Goal: Task Accomplishment & Management: Complete application form

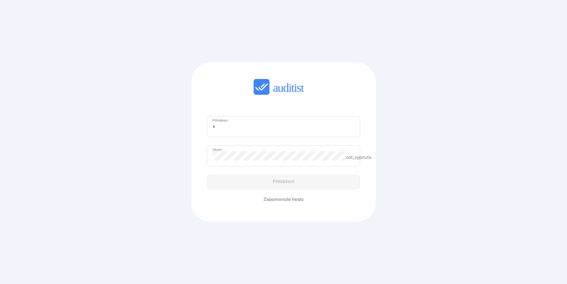
click at [233, 131] on input "Přihlášení" at bounding box center [284, 127] width 142 height 10
type input "**********"
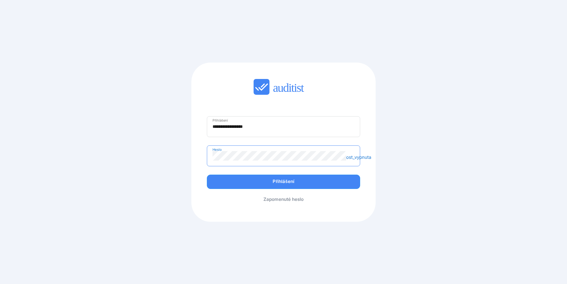
click at [207, 175] on button "Přihlášení" at bounding box center [283, 182] width 153 height 14
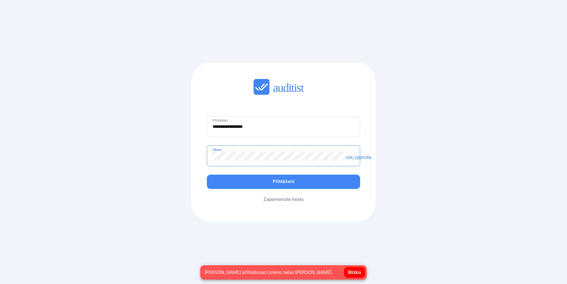
click at [197, 156] on div "**********" at bounding box center [284, 142] width 184 height 159
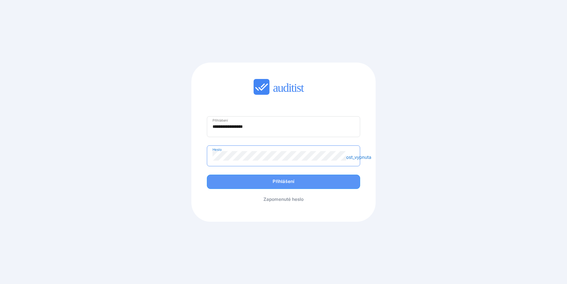
click at [251, 180] on div "Přihlášení" at bounding box center [283, 181] width 141 height 7
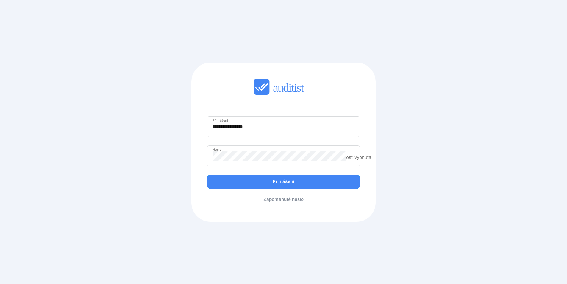
click at [276, 200] on font "Zapomenuté heslo" at bounding box center [284, 199] width 40 height 6
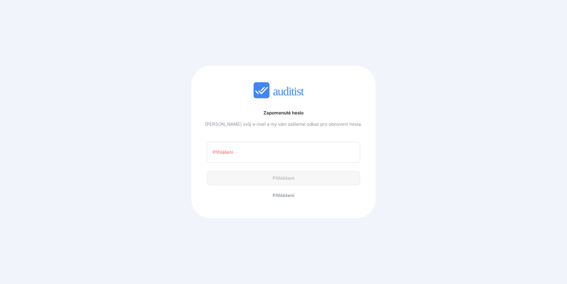
click at [239, 154] on input "E-mailová adresa" at bounding box center [284, 152] width 142 height 10
type input "**********"
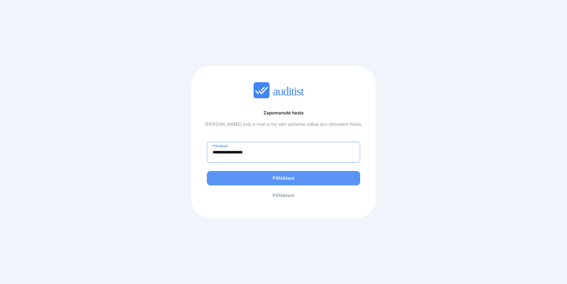
click at [276, 177] on font "Přihlášení" at bounding box center [283, 178] width 21 height 6
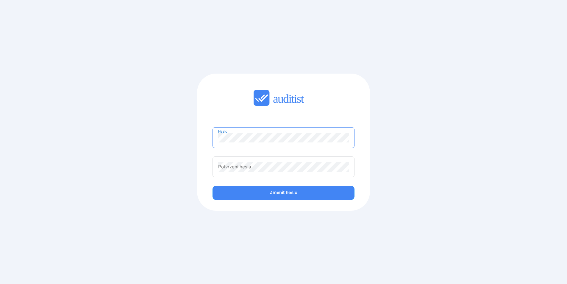
click at [262, 172] on div "Potvrzení hesla" at bounding box center [284, 166] width 142 height 21
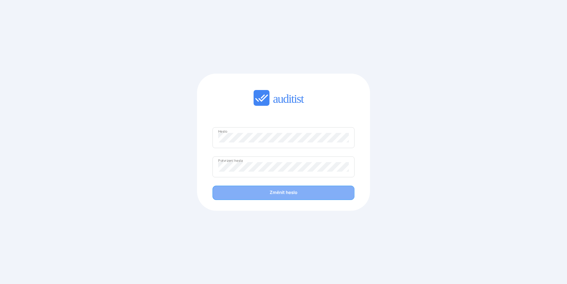
click at [270, 191] on font "Změnit heslo" at bounding box center [284, 192] width 28 height 6
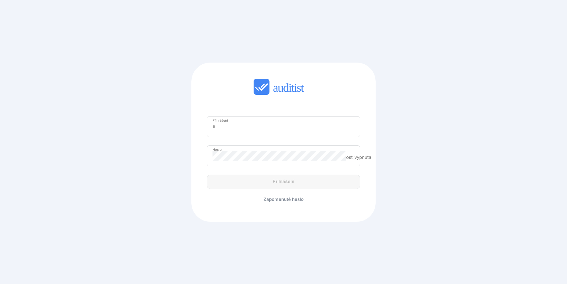
click at [230, 132] on div "Přihlášení" at bounding box center [283, 126] width 153 height 21
click at [238, 130] on input "Přihlášení" at bounding box center [284, 127] width 142 height 10
type input "**********"
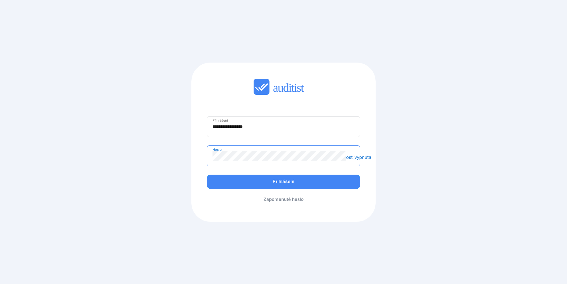
click at [207, 175] on button "Přihlášení" at bounding box center [283, 182] width 153 height 14
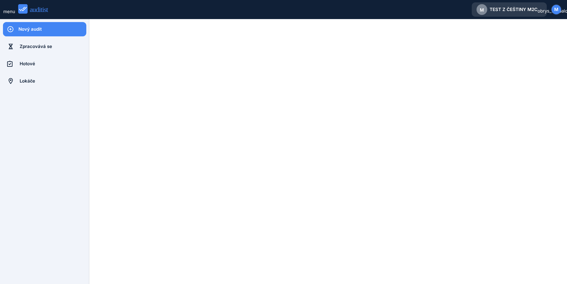
click at [515, 8] on font "TEST Z ČEŠTINY M2C" at bounding box center [514, 10] width 48 height 6
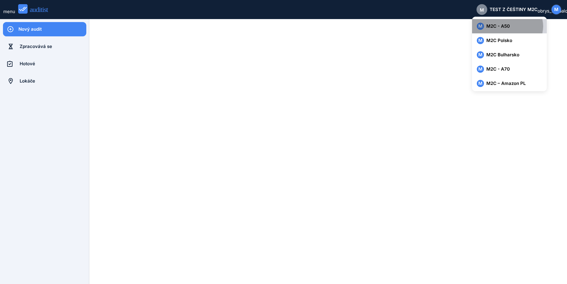
click at [511, 24] on div "M M2C - A50" at bounding box center [509, 26] width 65 height 7
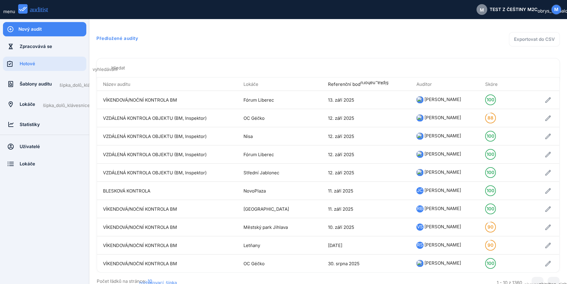
click at [38, 82] on font "Šablony auditu" at bounding box center [36, 84] width 32 height 6
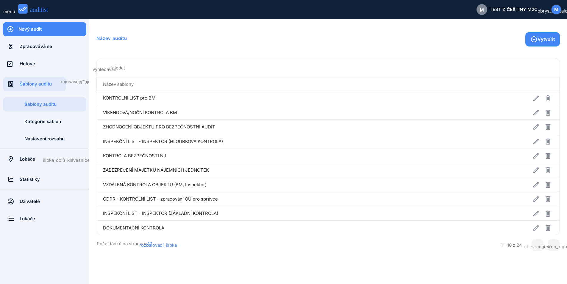
click at [130, 71] on input "Hledat" at bounding box center [333, 68] width 444 height 10
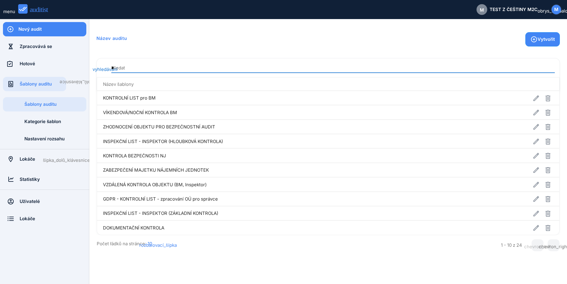
click at [130, 71] on input "*" at bounding box center [333, 68] width 444 height 10
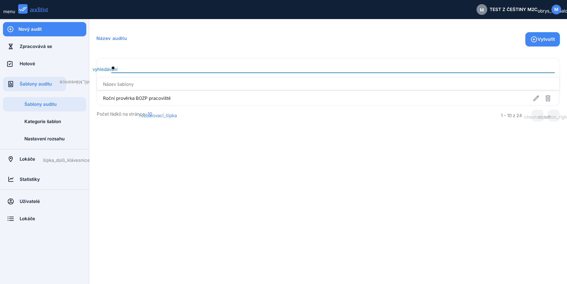
type input "**"
click at [144, 99] on font "Roční prověrka BOZP pracoviště" at bounding box center [137, 98] width 68 height 6
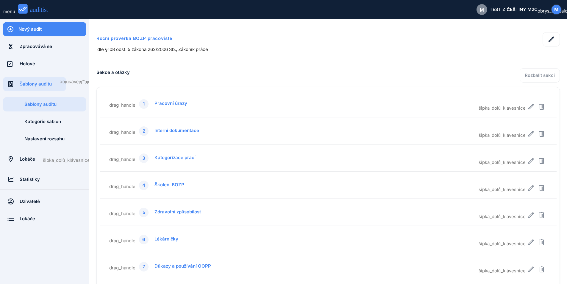
click at [187, 105] on div "drag_handle 1 Pracovní úrazy" at bounding box center [294, 103] width 370 height 10
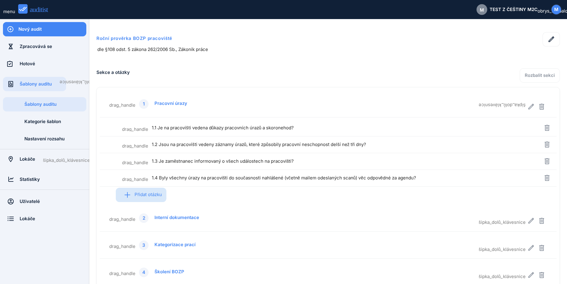
click at [144, 195] on font "Přidat otázku" at bounding box center [148, 195] width 27 height 6
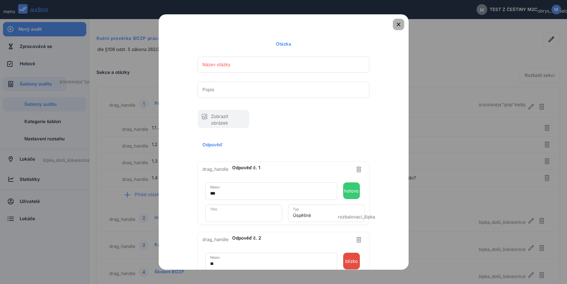
click at [396, 24] on icon "button" at bounding box center [398, 24] width 7 height 7
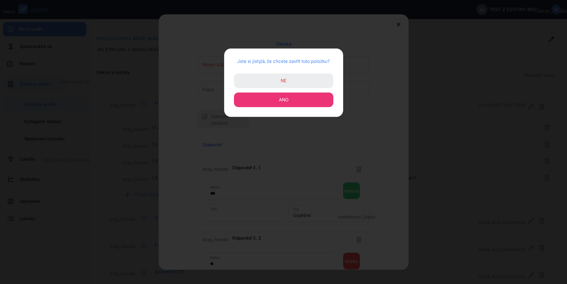
click at [297, 97] on button "Ano" at bounding box center [283, 100] width 99 height 15
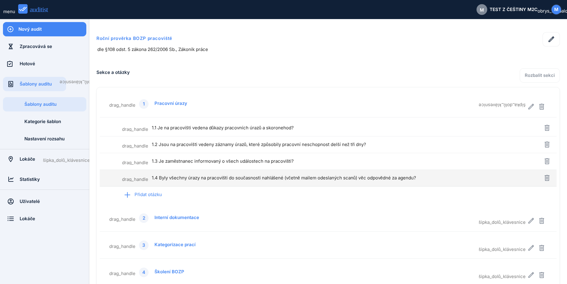
scroll to position [175, 0]
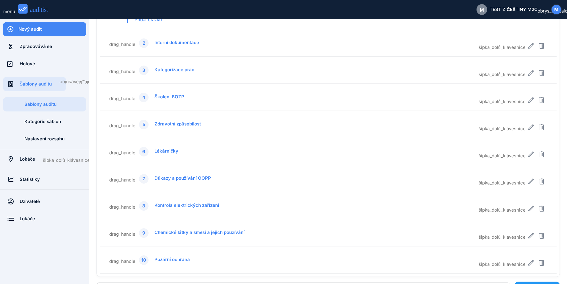
click at [42, 83] on font "Šablony auditu" at bounding box center [36, 84] width 32 height 6
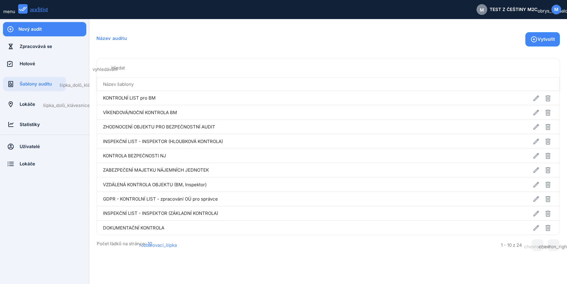
click at [181, 64] on input "Hledat" at bounding box center [333, 68] width 444 height 10
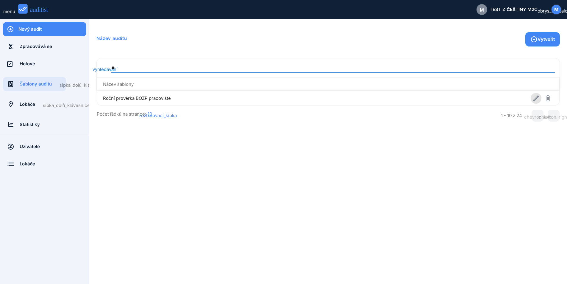
type input "**"
click at [538, 100] on icon "button" at bounding box center [536, 98] width 7 height 7
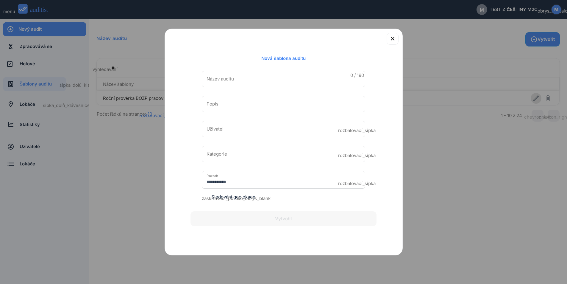
type input "**********"
type input "********"
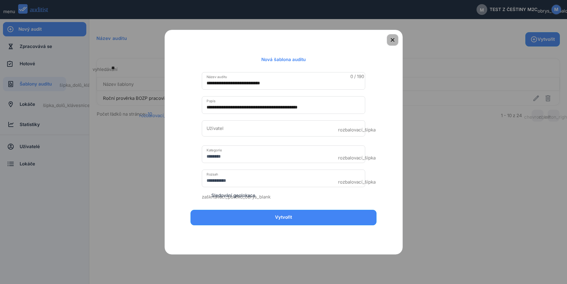
click at [395, 38] on icon "button" at bounding box center [392, 39] width 7 height 7
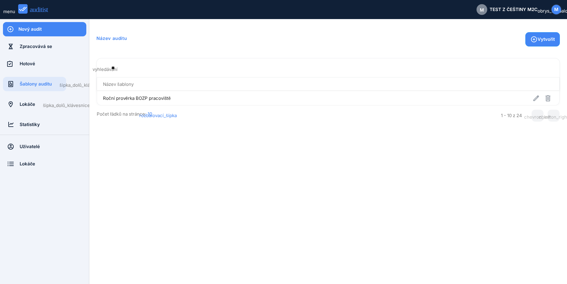
click at [36, 32] on div "Nový audit" at bounding box center [52, 29] width 68 height 7
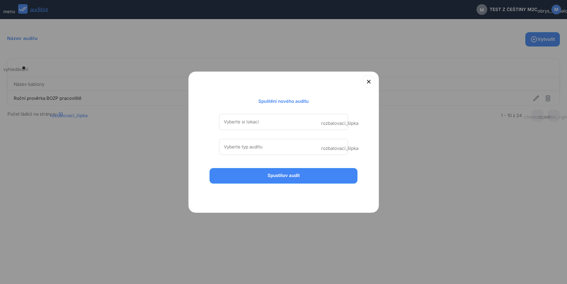
click at [273, 122] on input "Vyberte si lokaci" at bounding box center [279, 122] width 111 height 10
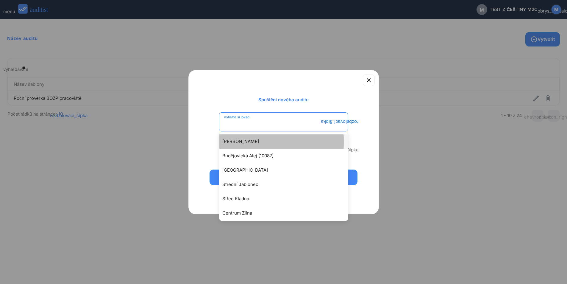
click at [245, 141] on font "Arkády Pankrác" at bounding box center [240, 141] width 37 height 6
type input "**********"
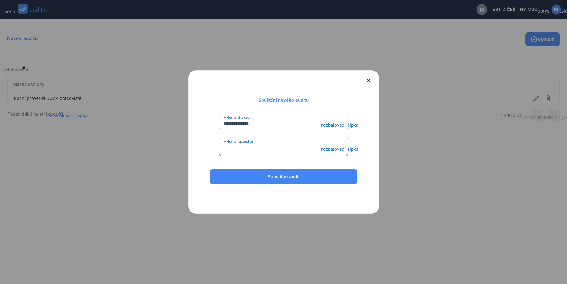
click at [248, 147] on input "Vyberte typ auditu" at bounding box center [279, 148] width 111 height 10
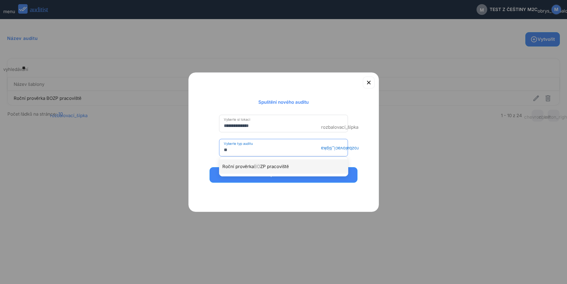
click at [260, 169] on font "BO" at bounding box center [257, 167] width 6 height 6
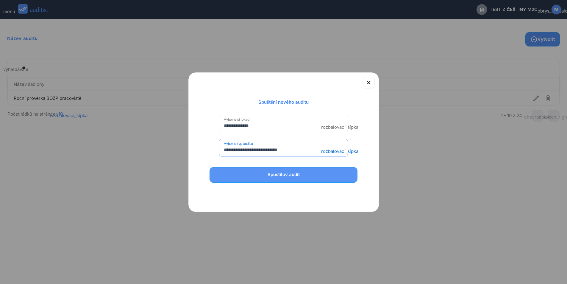
type input "**********"
click at [274, 176] on font "Spustitov audit" at bounding box center [284, 175] width 32 height 6
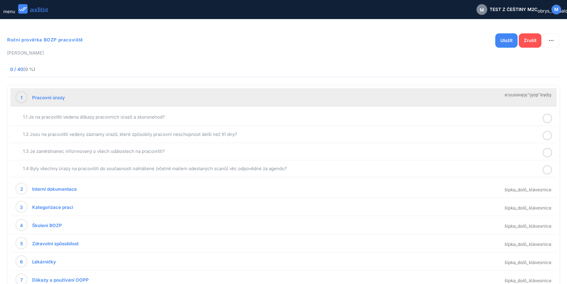
click at [550, 118] on icon at bounding box center [548, 119] width 10 height 12
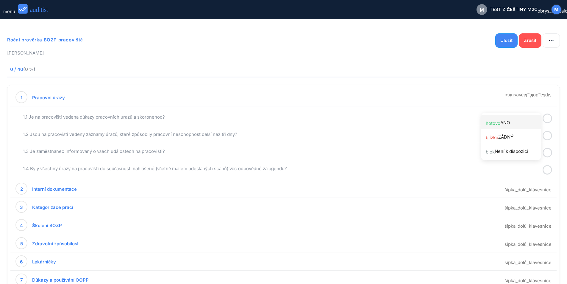
click at [516, 122] on div "hotovo ANO" at bounding box center [513, 122] width 55 height 8
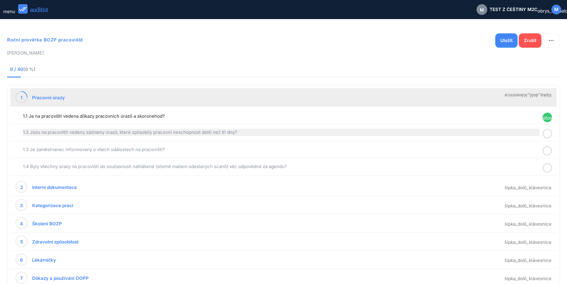
click at [335, 133] on div "1.2 Jsou na pracovišti vedeny záznamy úrazů, které způsobily pracovní neschopno…" at bounding box center [281, 132] width 517 height 7
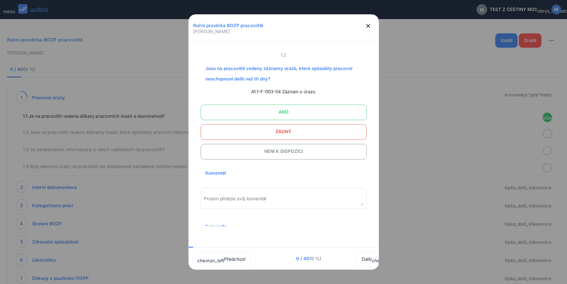
click at [232, 200] on textarea "Prosím přidejte svůj komentář" at bounding box center [284, 201] width 160 height 10
type textarea "*"
click at [373, 27] on div "button" at bounding box center [368, 25] width 12 height 7
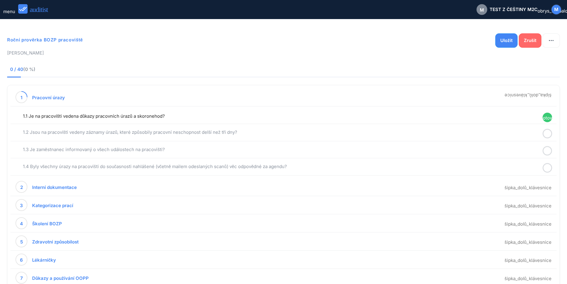
click at [533, 40] on font "Zrušit" at bounding box center [530, 41] width 13 height 6
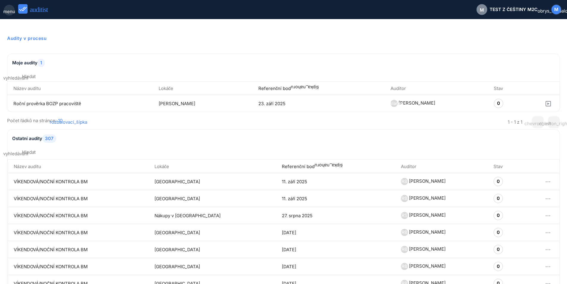
click at [7, 10] on font "menu" at bounding box center [9, 12] width 12 height 6
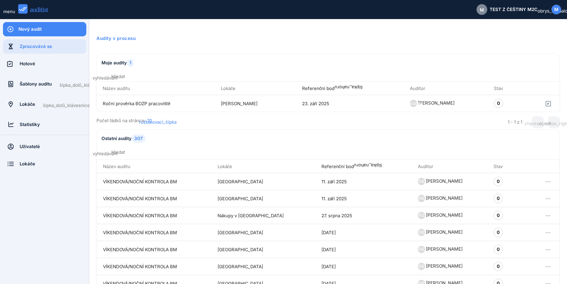
click at [33, 81] on div "Šablony auditu" at bounding box center [36, 84] width 32 height 7
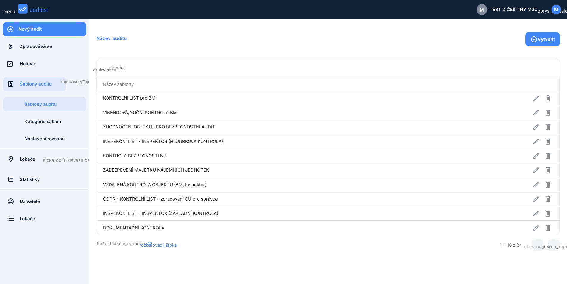
click at [137, 71] on input "Hledat" at bounding box center [333, 68] width 444 height 10
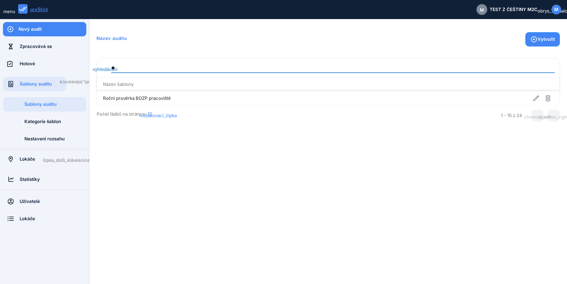
type input "**"
click at [193, 98] on td "Roční prověrka BOZP pracoviště" at bounding box center [258, 98] width 323 height 14
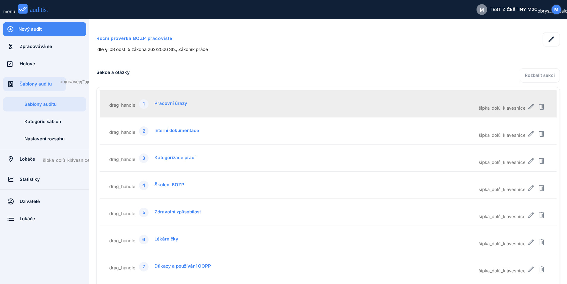
click at [170, 106] on font "Pracovní úrazy" at bounding box center [171, 103] width 33 height 7
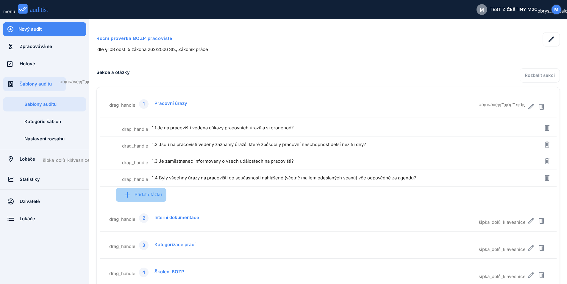
click at [144, 193] on font "Přidat otázku" at bounding box center [148, 195] width 27 height 6
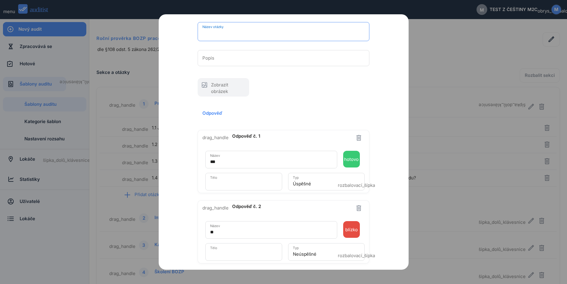
scroll to position [55, 0]
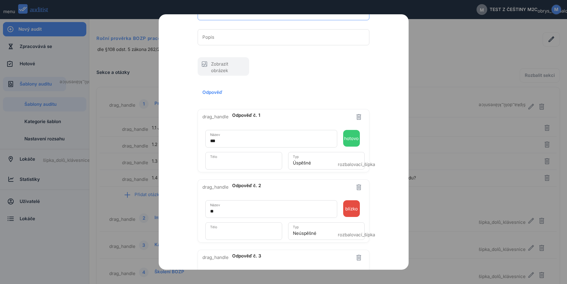
click at [220, 161] on input "*" at bounding box center [243, 163] width 67 height 10
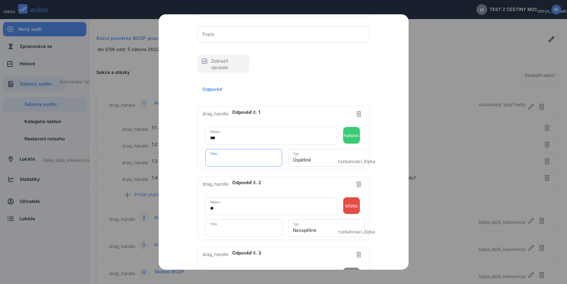
click at [323, 158] on div "Úspěšné" at bounding box center [322, 160] width 59 height 10
click at [312, 187] on font "Není k dispozici" at bounding box center [306, 187] width 34 height 6
click at [323, 230] on div "Neúspěšné" at bounding box center [322, 230] width 59 height 10
click at [313, 259] on font "Není k dispozici" at bounding box center [306, 258] width 34 height 6
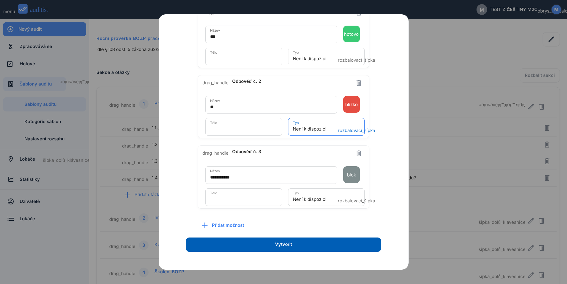
scroll to position [157, 0]
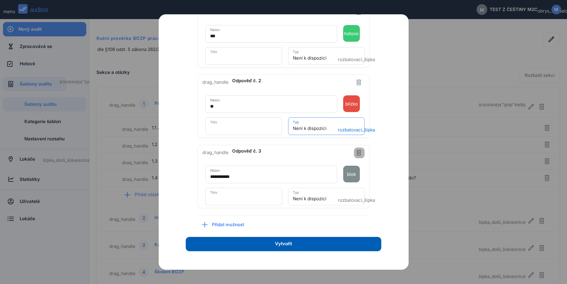
click at [357, 152] on icon "button" at bounding box center [359, 153] width 4 height 6
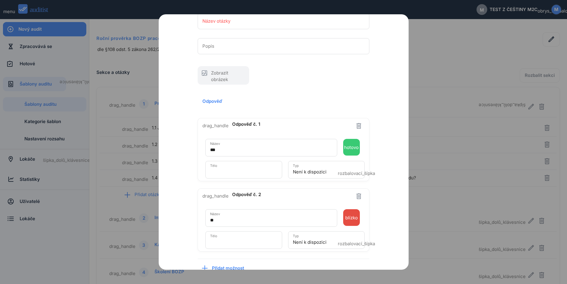
scroll to position [0, 0]
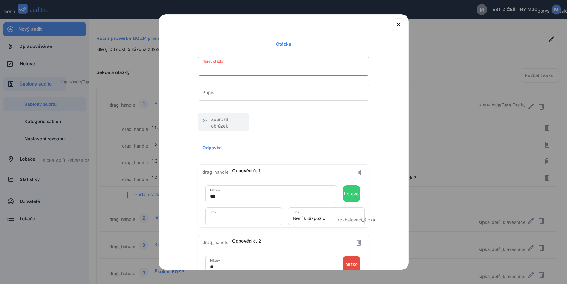
click at [252, 67] on input "Název otázky" at bounding box center [284, 68] width 163 height 10
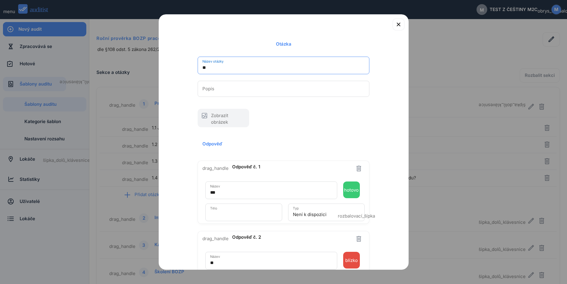
type input "*"
type input "**********"
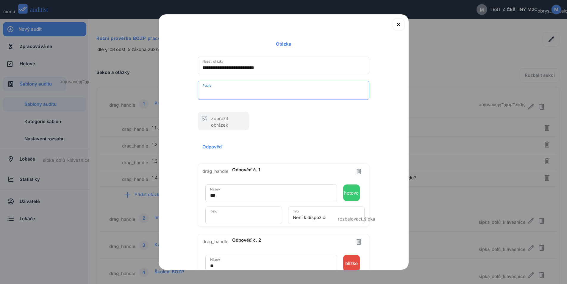
click at [221, 85] on div "Popis" at bounding box center [284, 90] width 172 height 19
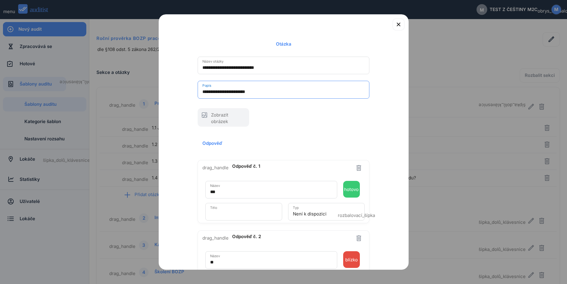
scroll to position [96, 0]
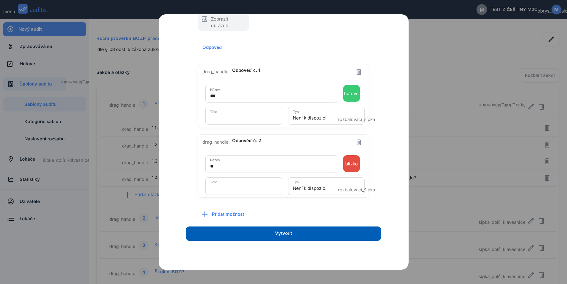
type textarea "**********"
click at [221, 116] on input "*" at bounding box center [243, 118] width 67 height 10
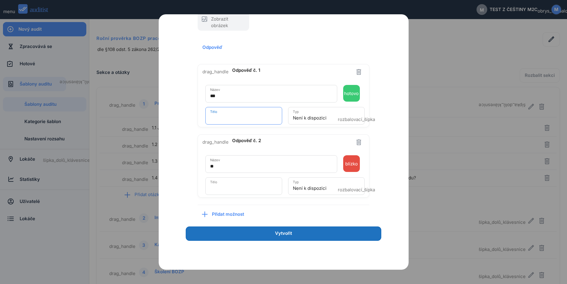
type input "*"
click at [282, 236] on font "Vytvořit" at bounding box center [283, 233] width 17 height 6
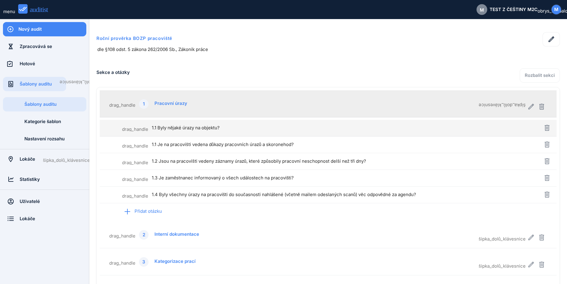
click at [161, 127] on font "1.1 Byly nějaké úrazy na objektu?" at bounding box center [186, 128] width 68 height 6
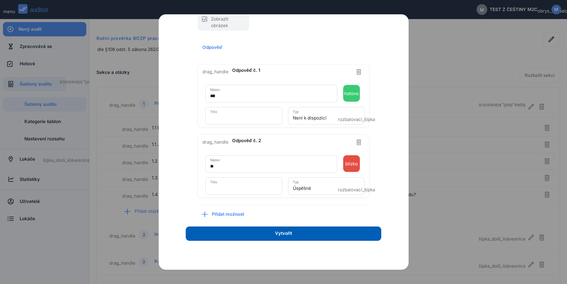
scroll to position [0, 0]
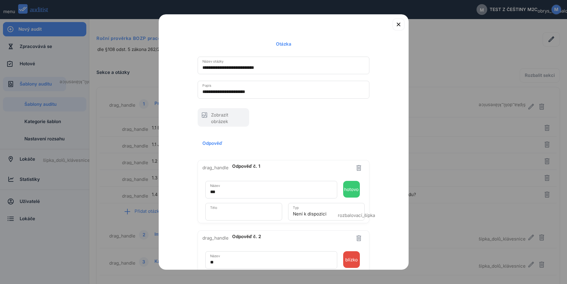
click at [261, 165] on div "drag_handle Odpověď č. 1" at bounding box center [284, 170] width 163 height 14
click at [252, 165] on font "Odpověď č. 1" at bounding box center [246, 166] width 28 height 6
click at [397, 26] on icon "button" at bounding box center [399, 25] width 4 height 4
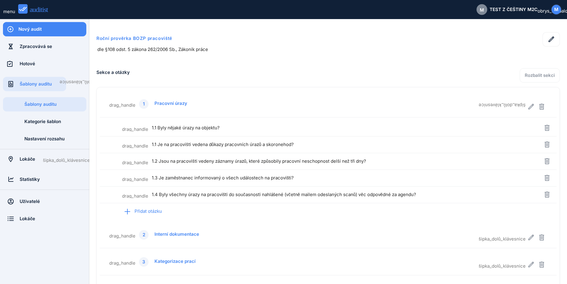
click at [44, 32] on div "Nový audit" at bounding box center [52, 29] width 68 height 7
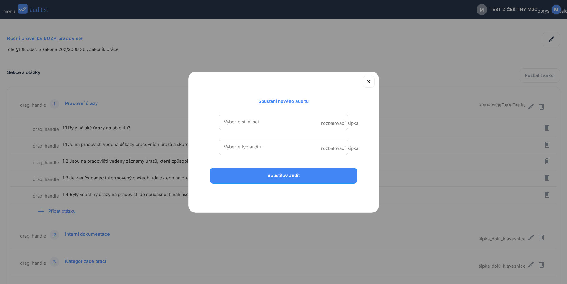
click at [288, 122] on input "Vyberte si lokaci" at bounding box center [279, 122] width 111 height 10
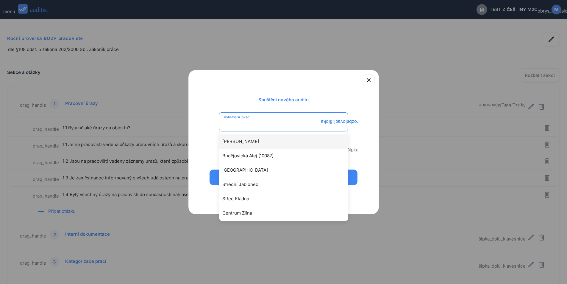
click at [257, 142] on div "Arkády Pankrác" at bounding box center [286, 141] width 129 height 7
type input "**********"
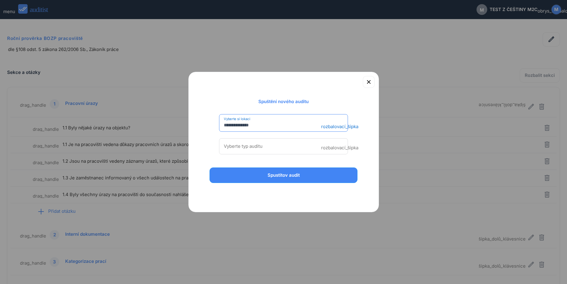
click at [244, 152] on div "Vyberte typ auditu rozbalovací_šípka" at bounding box center [283, 146] width 129 height 16
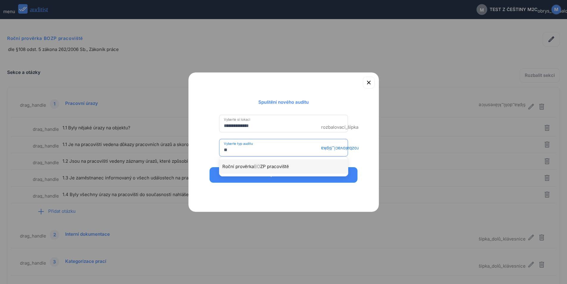
click at [247, 169] on font "Roční prověrka" at bounding box center [238, 167] width 32 height 6
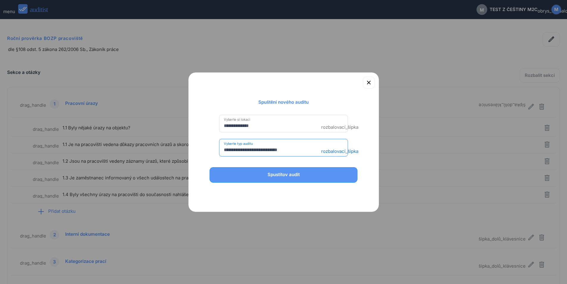
type input "**********"
click at [246, 174] on div "Spustitov audit" at bounding box center [283, 174] width 133 height 7
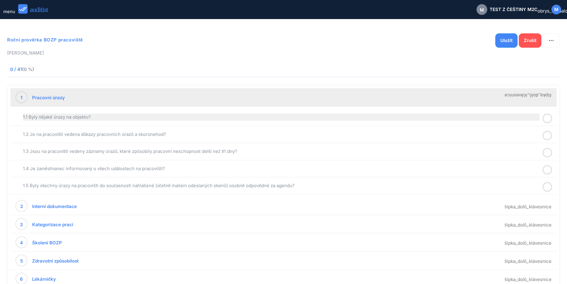
click at [76, 117] on font "1.1 Byly nějaké úrazy na objektu?" at bounding box center [57, 117] width 68 height 6
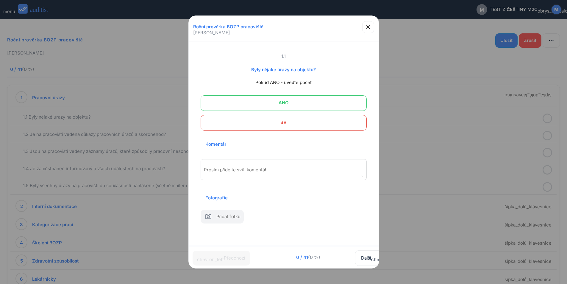
click at [282, 102] on font "ANO" at bounding box center [284, 103] width 10 height 6
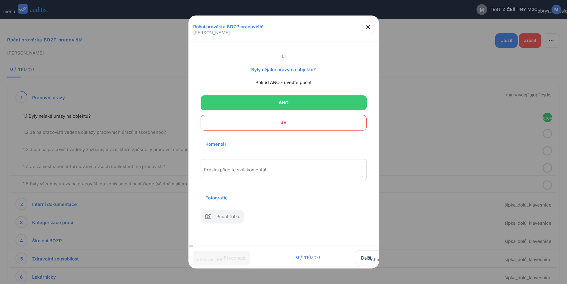
click at [234, 169] on textarea "Prosím přidejte svůj komentář" at bounding box center [284, 172] width 160 height 10
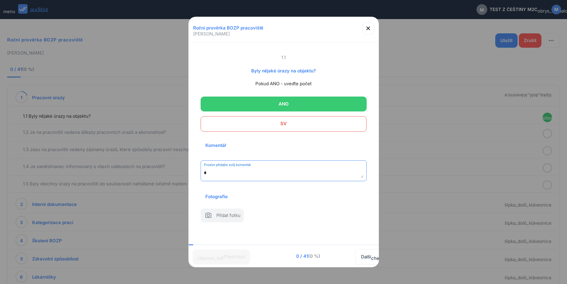
scroll to position [24, 0]
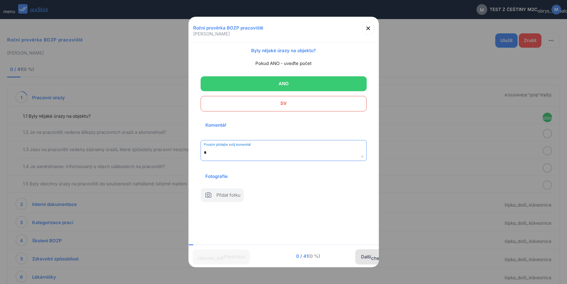
type textarea "*"
click at [361, 257] on button "Další chevron_right" at bounding box center [381, 256] width 52 height 15
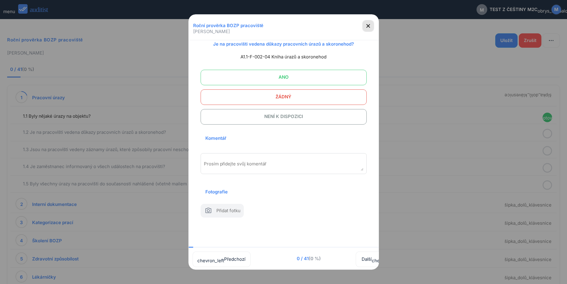
click at [369, 28] on icon "button" at bounding box center [368, 25] width 7 height 7
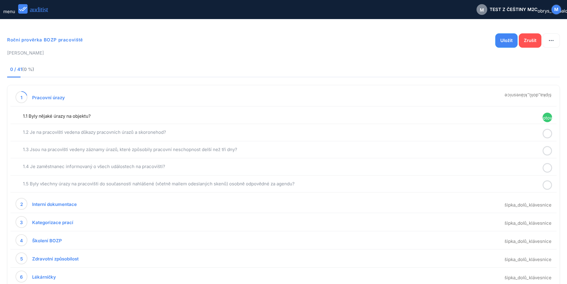
scroll to position [110, 0]
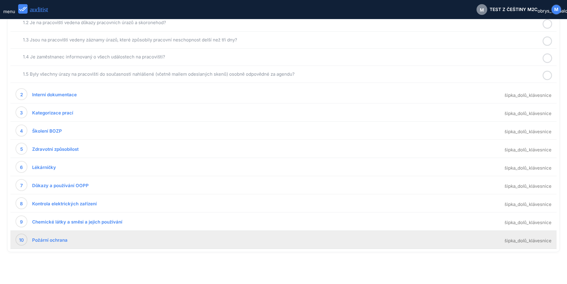
click at [50, 239] on font "Požární ochrana" at bounding box center [49, 240] width 35 height 6
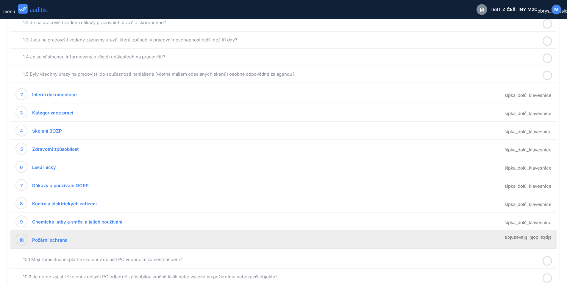
scroll to position [183, 0]
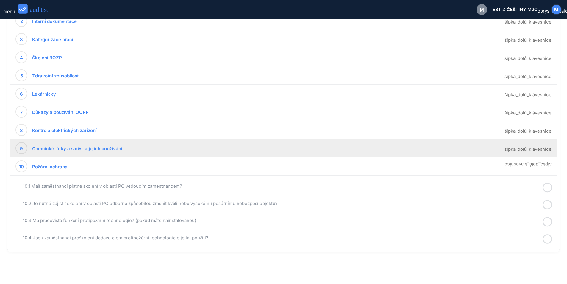
click at [64, 147] on font "Chemické látky a směsi a jejich používání" at bounding box center [77, 149] width 90 height 6
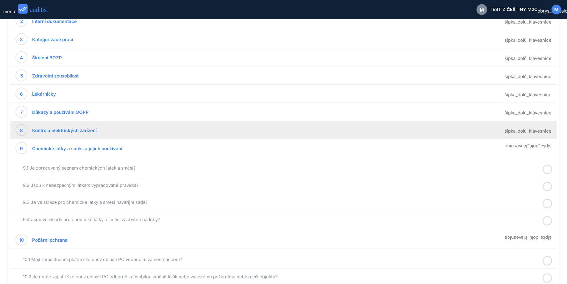
click at [68, 129] on font "Kontrola elektrických zařízení" at bounding box center [64, 130] width 65 height 6
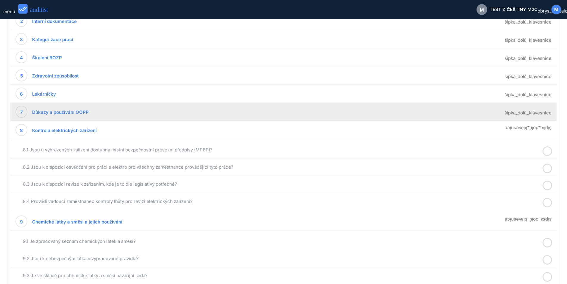
click at [64, 109] on font "Důkazy a používání OOPP" at bounding box center [60, 112] width 57 height 6
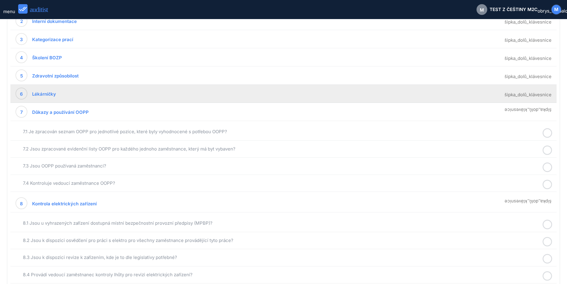
click at [52, 93] on font "Lékárničky" at bounding box center [44, 94] width 24 height 6
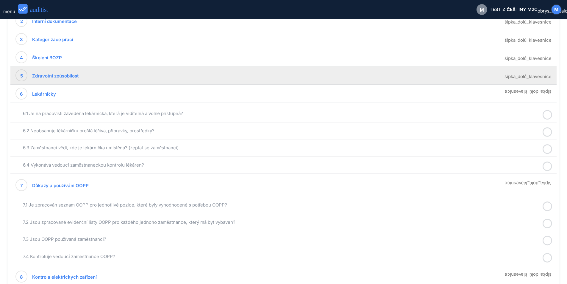
click at [54, 75] on font "Zdravotní způsobilost" at bounding box center [55, 76] width 46 height 6
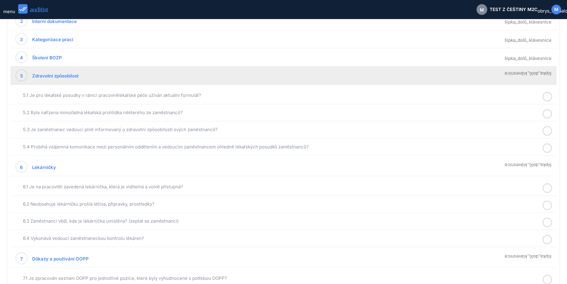
click at [54, 71] on div "Zdravotní způsobilost" at bounding box center [58, 75] width 63 height 12
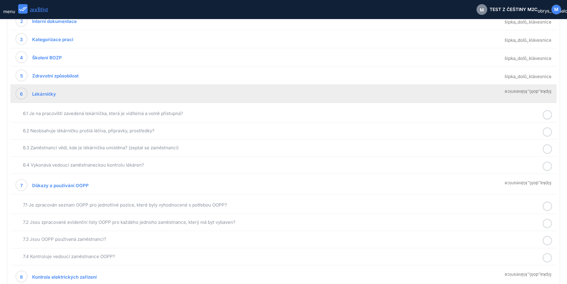
click at [53, 90] on div "Lékárničky" at bounding box center [47, 94] width 41 height 12
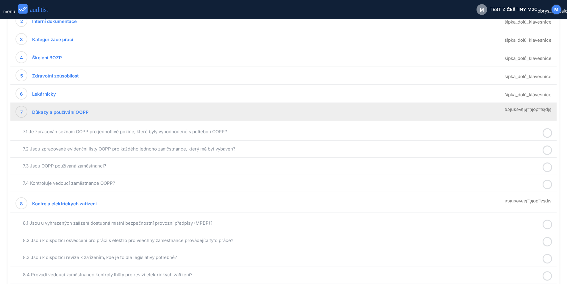
click at [57, 112] on font "Důkazy a používání OOPP" at bounding box center [60, 112] width 57 height 6
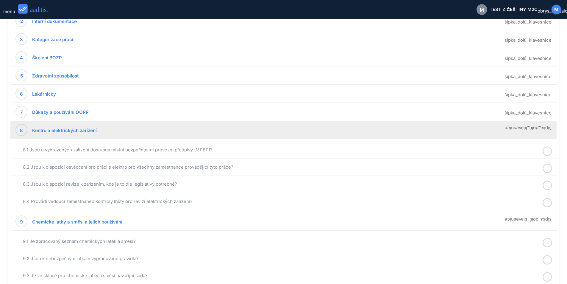
click at [58, 127] on font "Kontrola elektrických zařízení" at bounding box center [64, 130] width 65 height 6
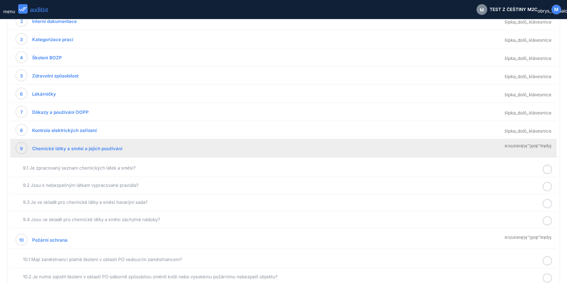
click at [59, 143] on div "Chemické látky a směsi a jejich používání" at bounding box center [80, 148] width 107 height 12
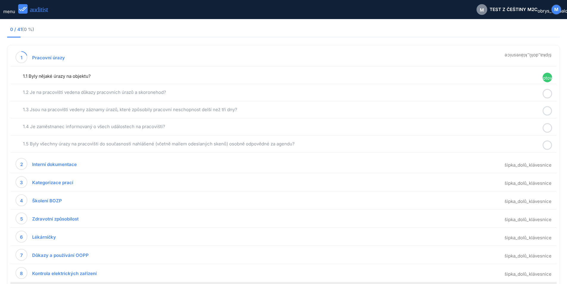
scroll to position [0, 0]
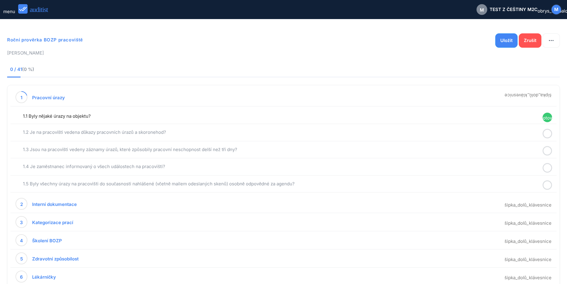
drag, startPoint x: 8, startPoint y: 39, endPoint x: 93, endPoint y: 39, distance: 85.2
click at [93, 39] on h1 "Roční prověrka BOZP pracoviště" at bounding box center [173, 39] width 332 height 15
